Goal: Transaction & Acquisition: Purchase product/service

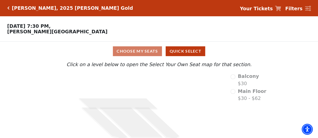
scroll to position [22, 0]
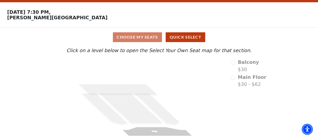
scroll to position [22, 0]
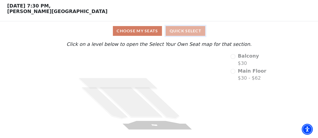
click at [187, 33] on button "Quick Select" at bounding box center [185, 31] width 39 height 10
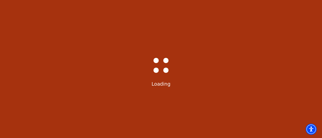
select select "6501"
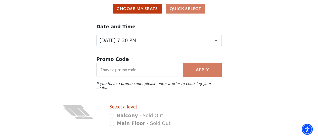
scroll to position [50, 0]
